Goal: Browse casually

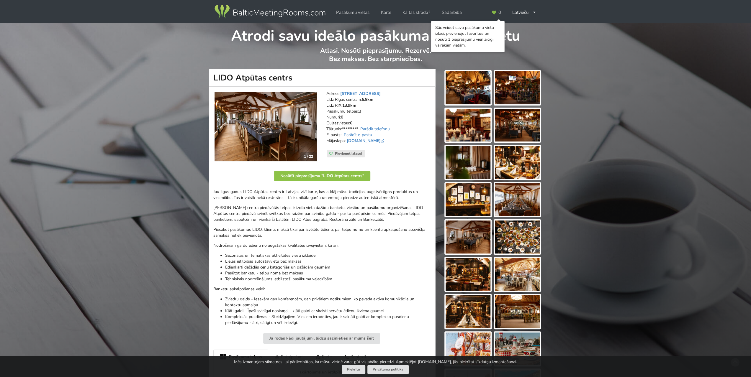
click at [247, 131] on img at bounding box center [266, 126] width 102 height 69
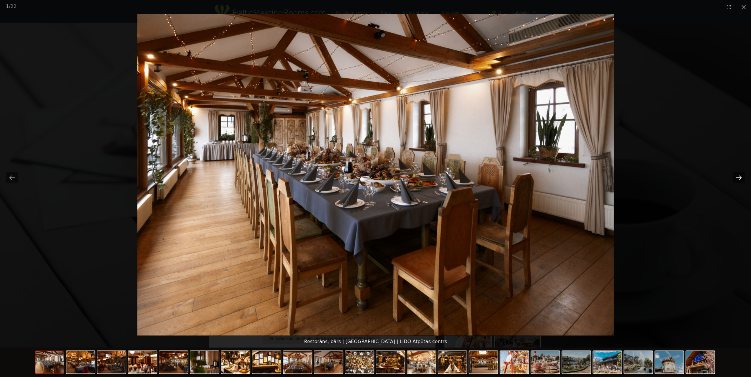
click at [736, 176] on button "Next slide" at bounding box center [739, 178] width 12 height 12
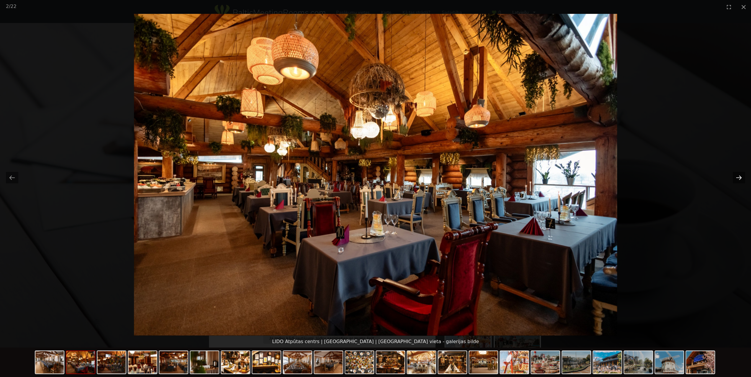
click at [736, 176] on button "Next slide" at bounding box center [739, 178] width 12 height 12
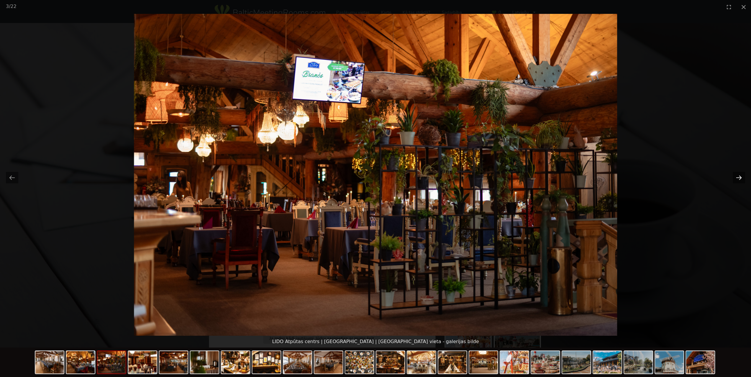
click at [736, 176] on button "Next slide" at bounding box center [739, 178] width 12 height 12
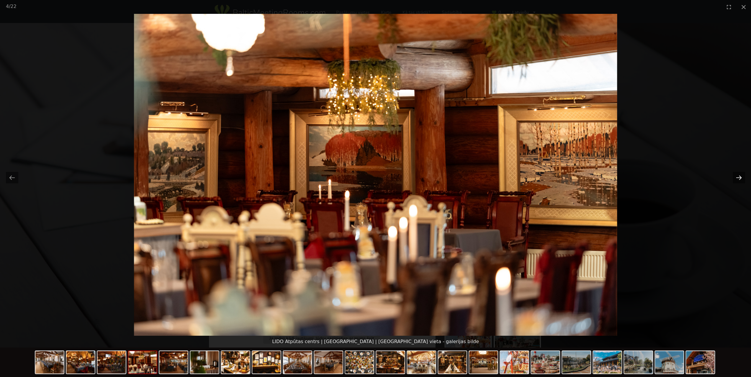
click at [736, 176] on button "Next slide" at bounding box center [739, 178] width 12 height 12
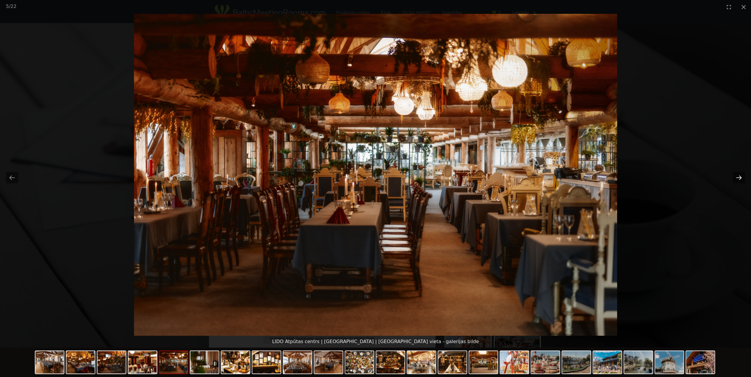
click at [736, 176] on button "Next slide" at bounding box center [739, 178] width 12 height 12
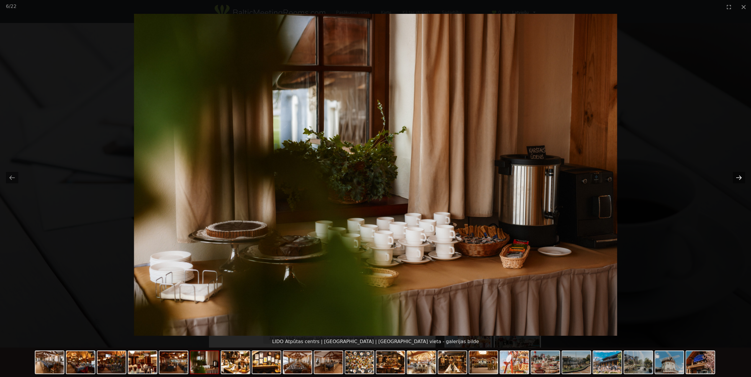
click at [736, 176] on button "Next slide" at bounding box center [739, 178] width 12 height 12
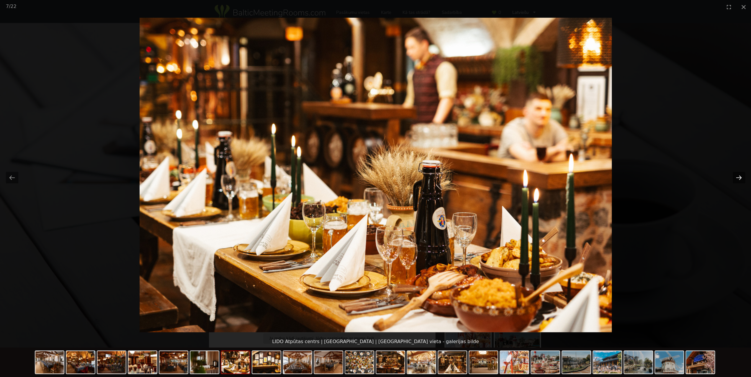
click at [736, 176] on button "Next slide" at bounding box center [739, 178] width 12 height 12
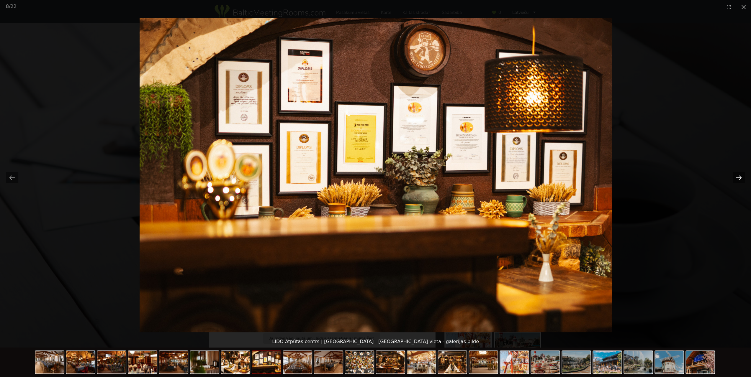
click at [736, 176] on button "Next slide" at bounding box center [739, 178] width 12 height 12
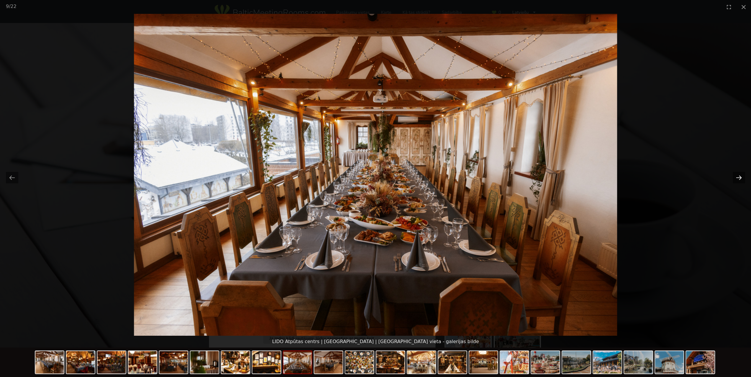
click at [736, 176] on button "Next slide" at bounding box center [739, 178] width 12 height 12
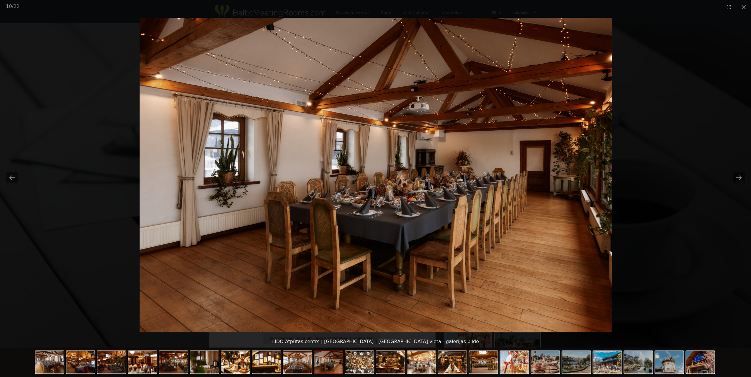
click at [682, 139] on picture at bounding box center [375, 175] width 751 height 322
